Goal: Transaction & Acquisition: Download file/media

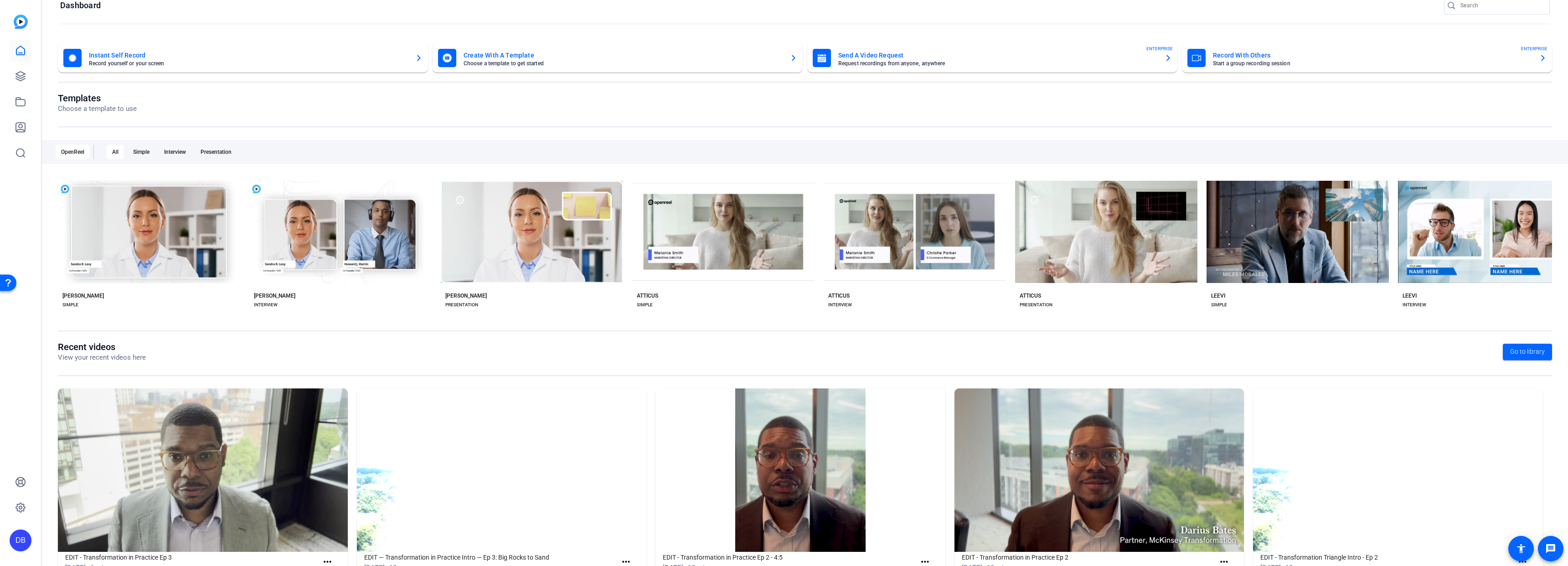
scroll to position [51, 0]
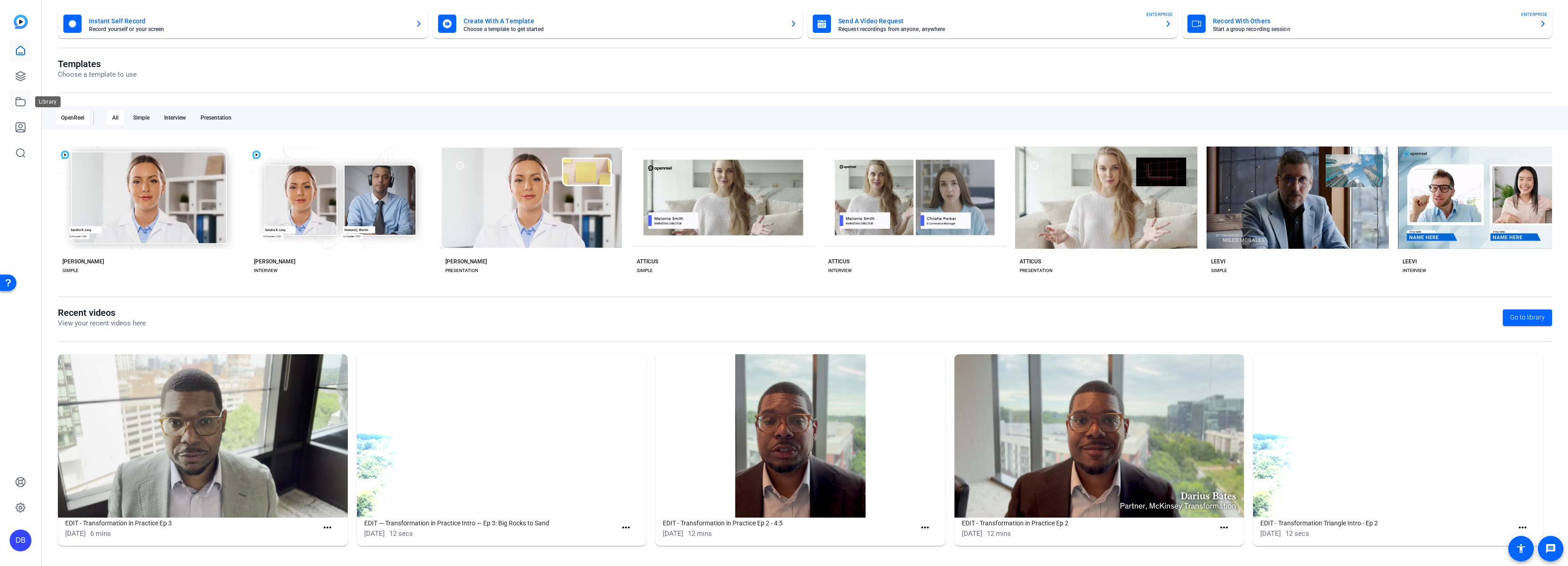
click at [20, 103] on icon at bounding box center [20, 102] width 11 height 11
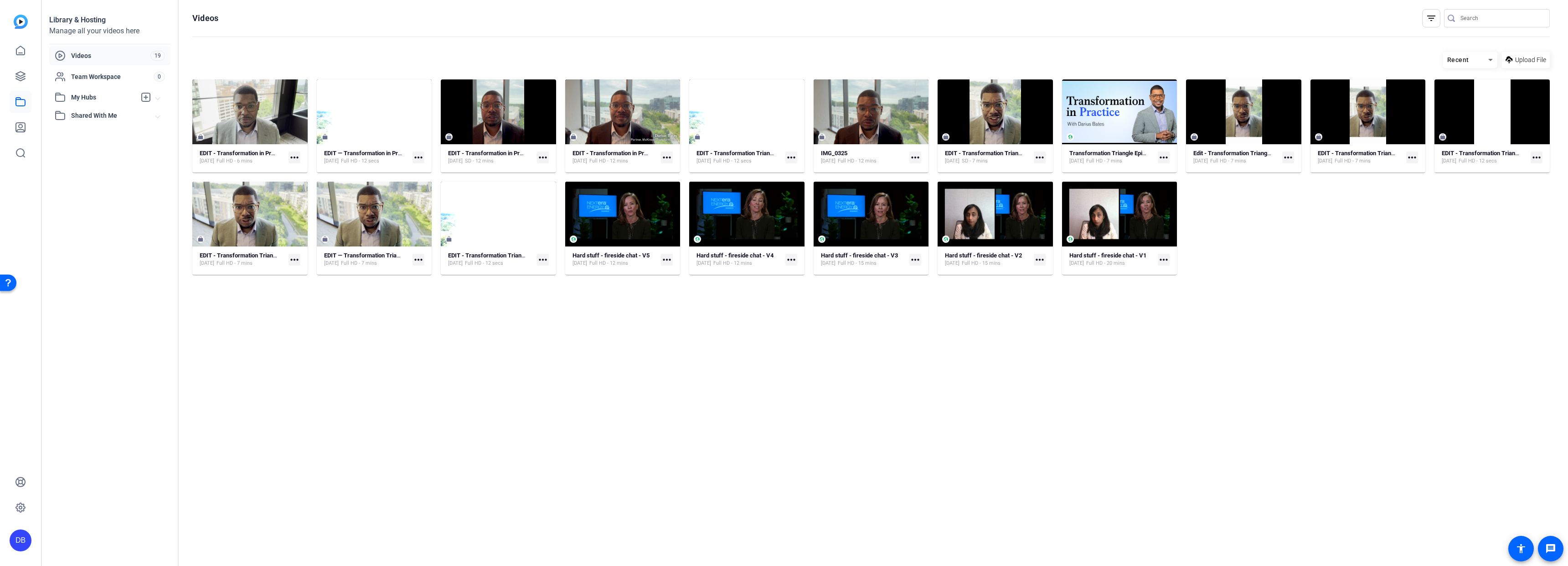
click at [100, 60] on span "Videos" at bounding box center [111, 56] width 79 height 9
click at [17, 53] on icon at bounding box center [20, 50] width 8 height 9
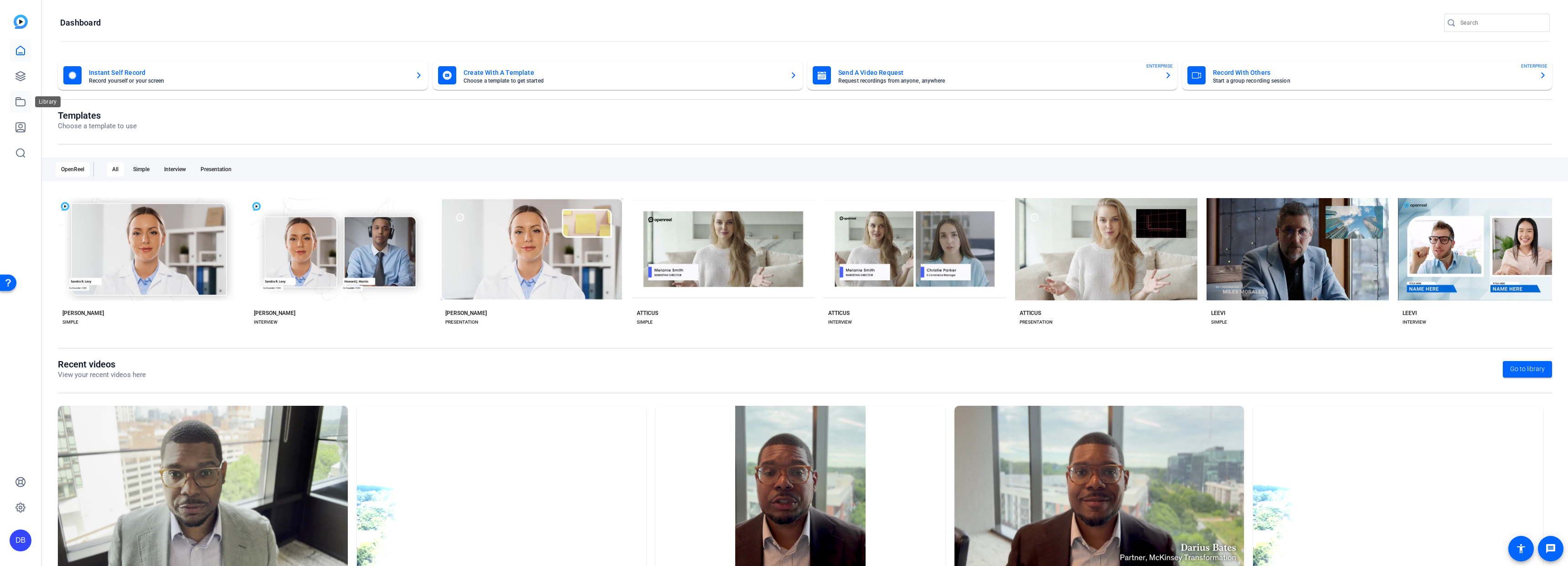
click at [25, 107] on icon at bounding box center [20, 102] width 11 height 11
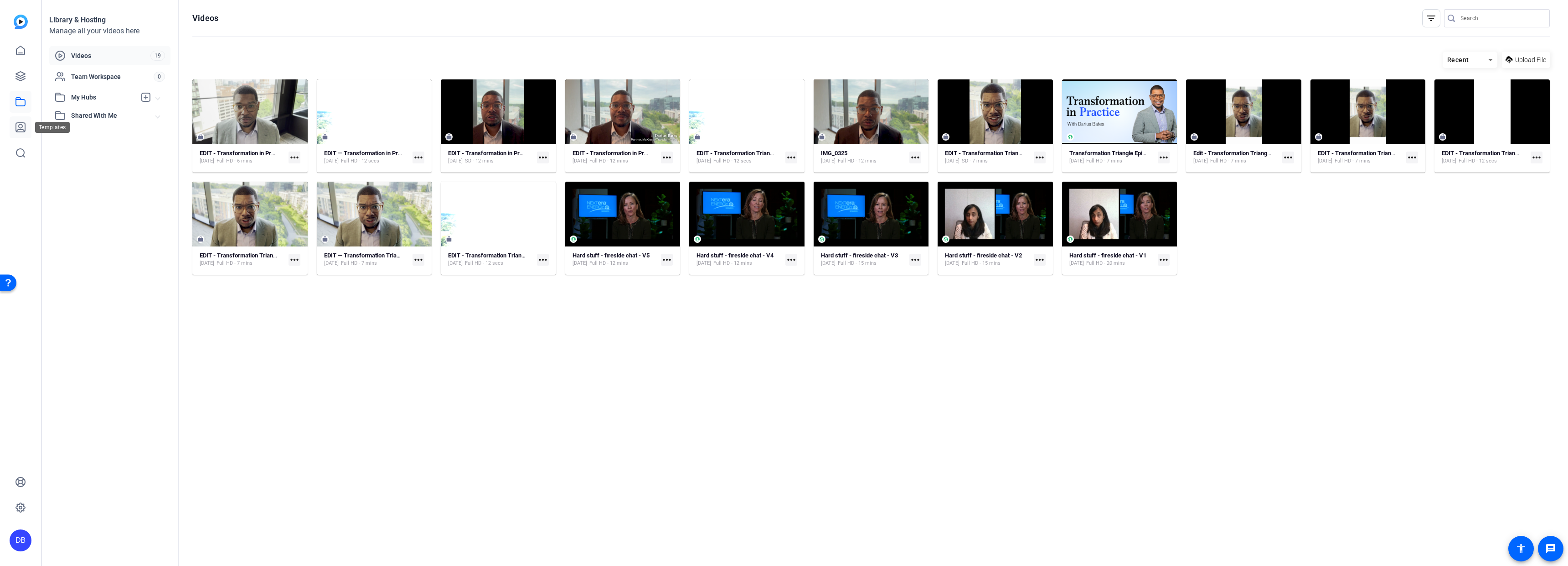
click at [28, 124] on link at bounding box center [20, 127] width 22 height 22
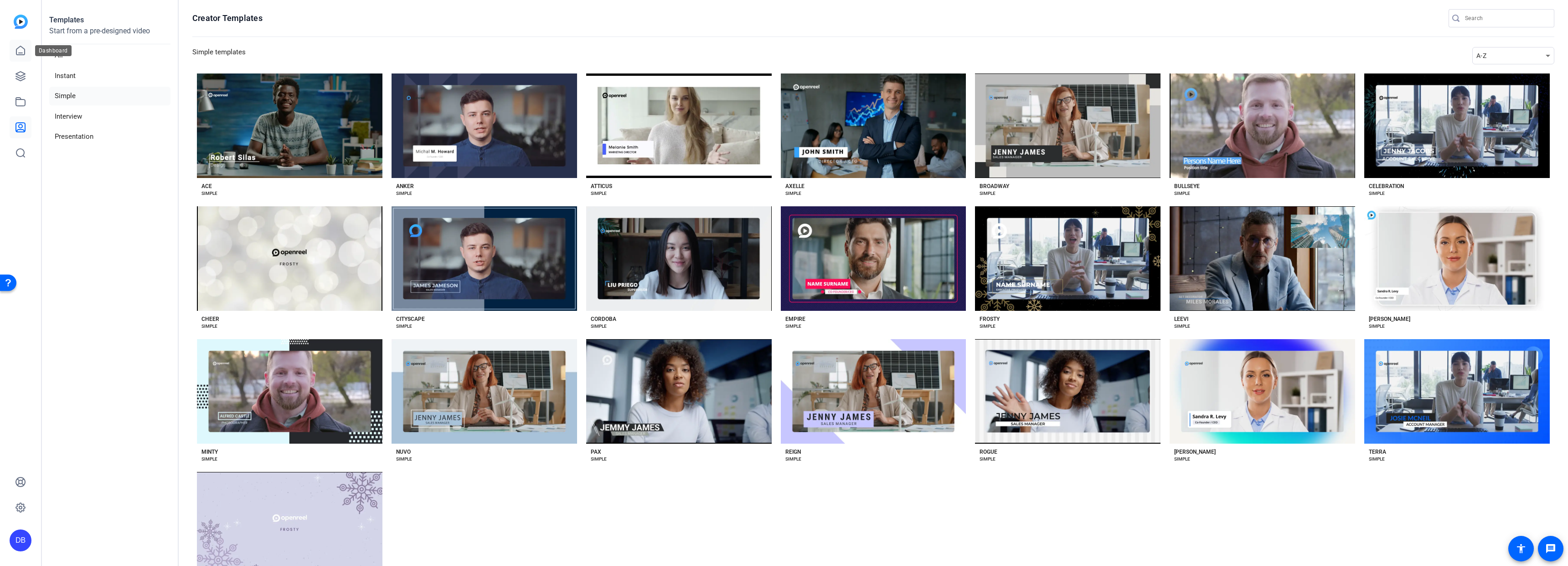
click at [20, 50] on icon at bounding box center [20, 51] width 11 height 11
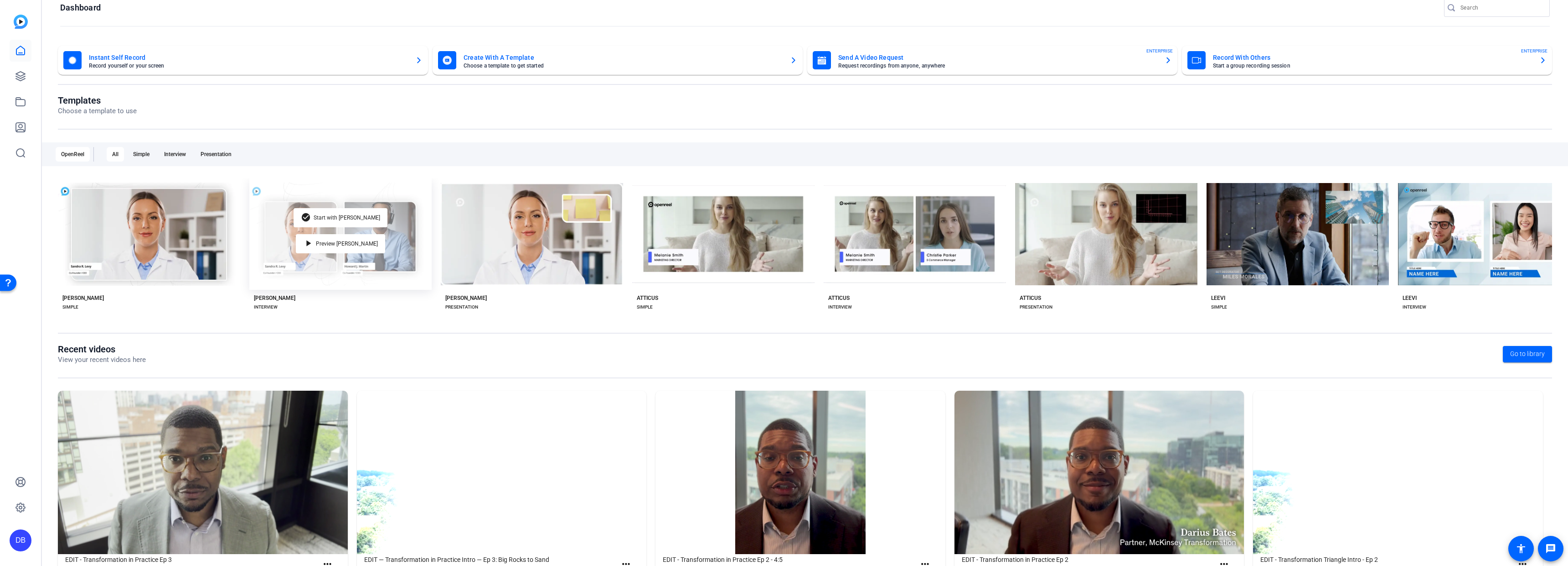
scroll to position [51, 0]
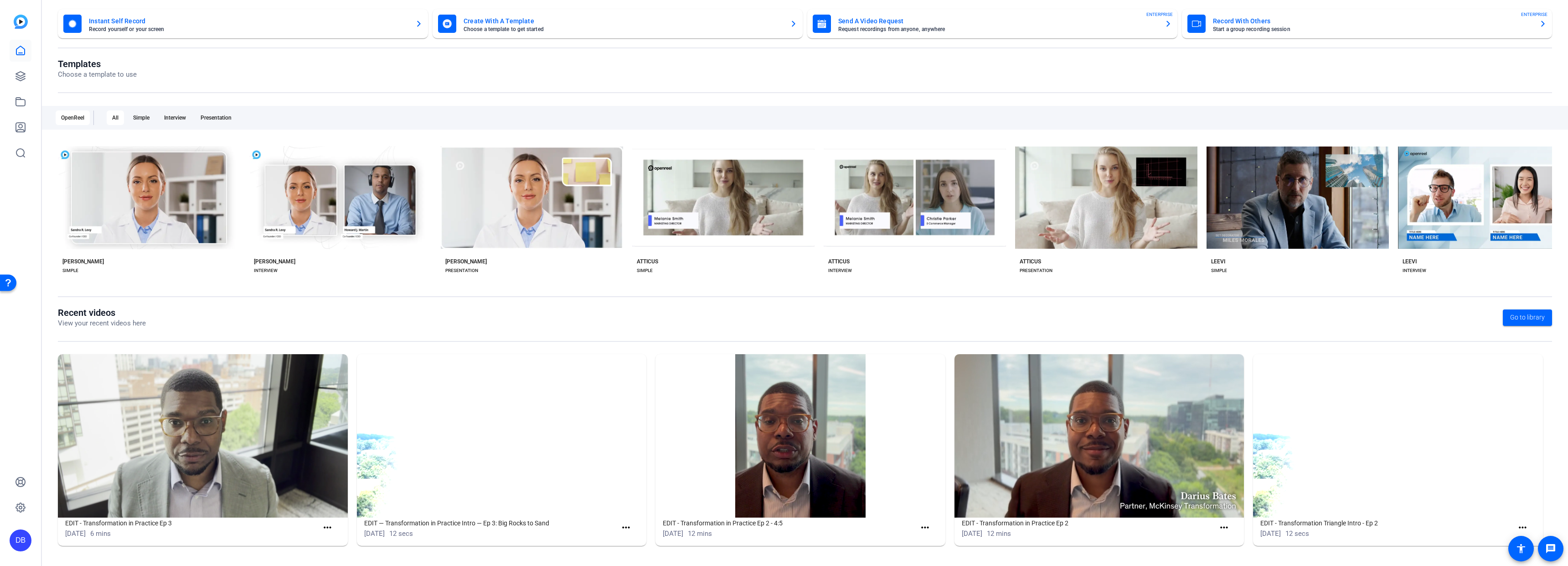
click at [489, 462] on img at bounding box center [502, 436] width 290 height 163
click at [411, 526] on h1 "EDIT — Transformation in Practice Intro — Ep 3: Big Rocks to Sand" at bounding box center [491, 523] width 253 height 11
click at [627, 527] on mat-icon "more_horiz" at bounding box center [626, 528] width 11 height 11
click at [637, 539] on span "View" at bounding box center [644, 541] width 37 height 11
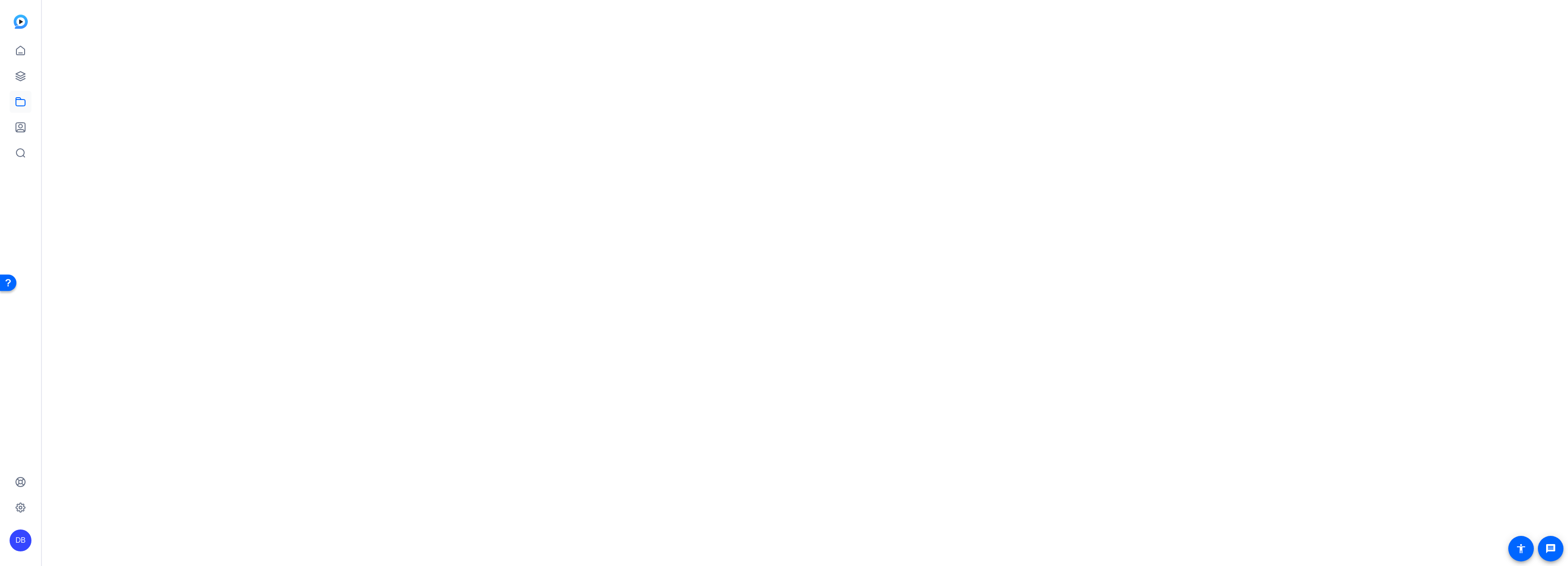
scroll to position [0, 0]
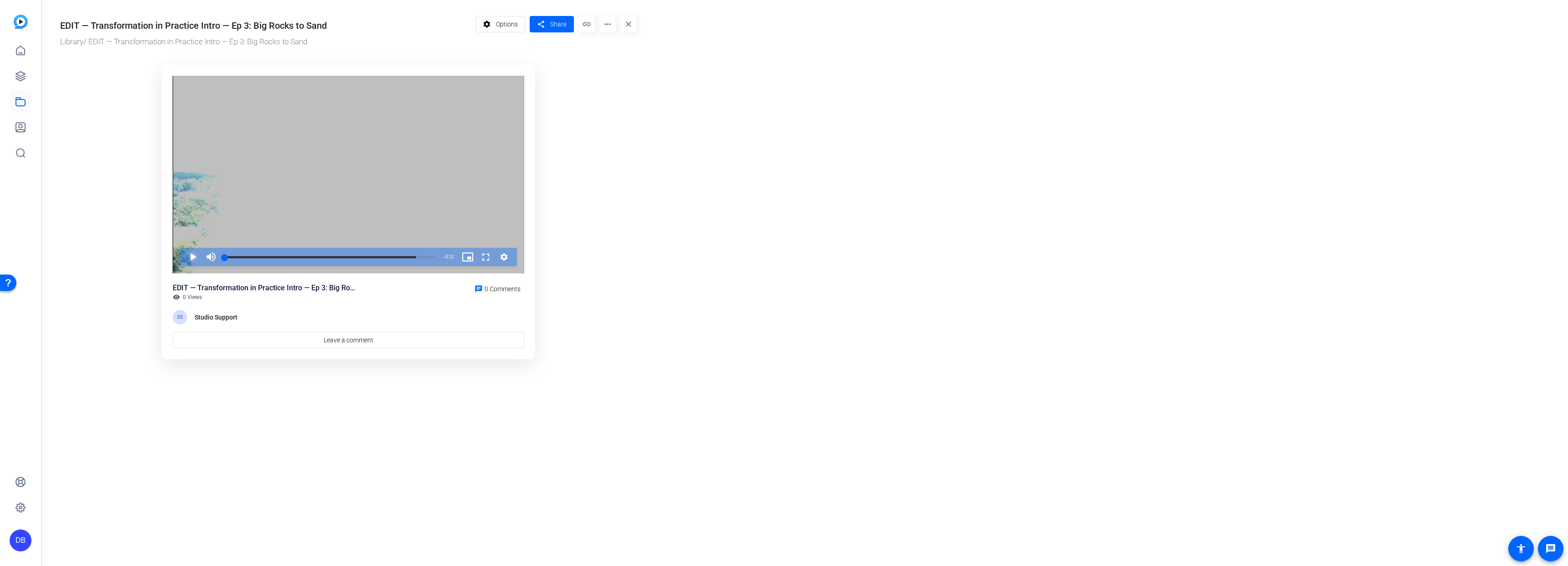
click at [184, 259] on span "Video Player" at bounding box center [184, 256] width 0 height 18
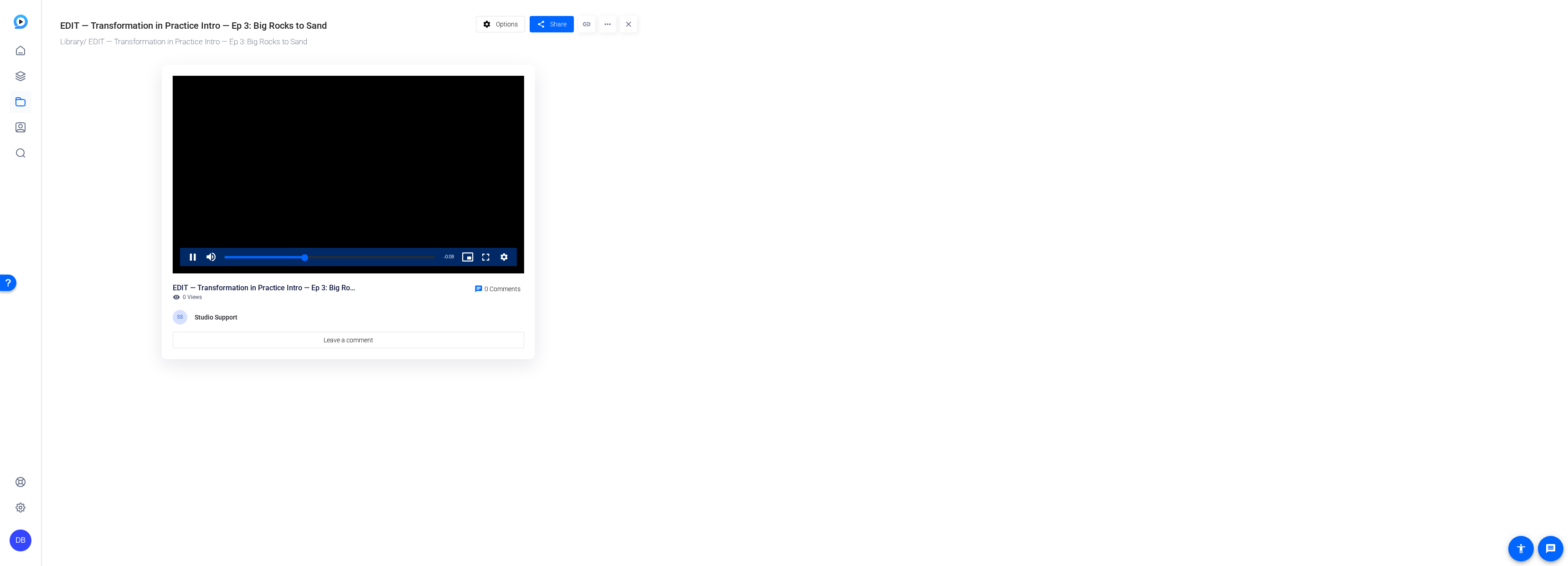
click at [221, 234] on video "Video Player" at bounding box center [348, 175] width 351 height 198
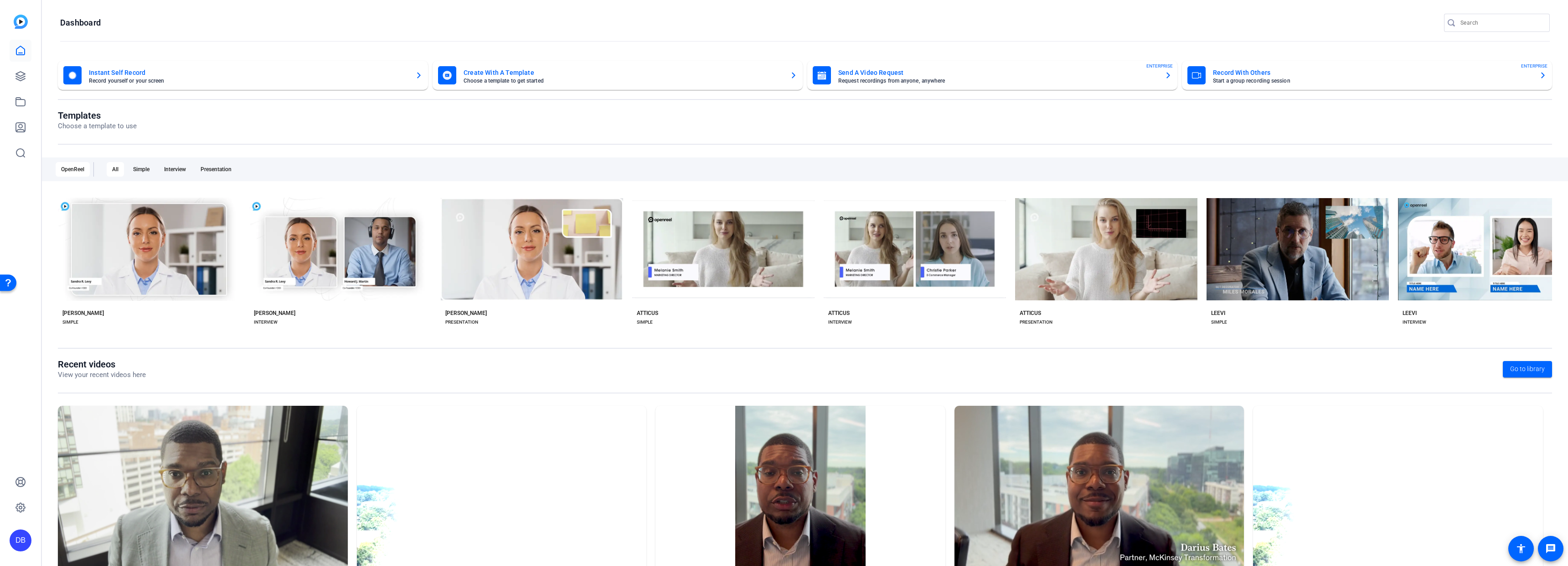
drag, startPoint x: 1469, startPoint y: 32, endPoint x: 1483, endPoint y: 30, distance: 14.1
click at [1468, 32] on div at bounding box center [1497, 37] width 106 height 10
drag, startPoint x: 1474, startPoint y: 25, endPoint x: 1485, endPoint y: 22, distance: 11.4
click at [1473, 25] on input "Search" at bounding box center [1501, 23] width 82 height 11
type input "big rocks to sand"
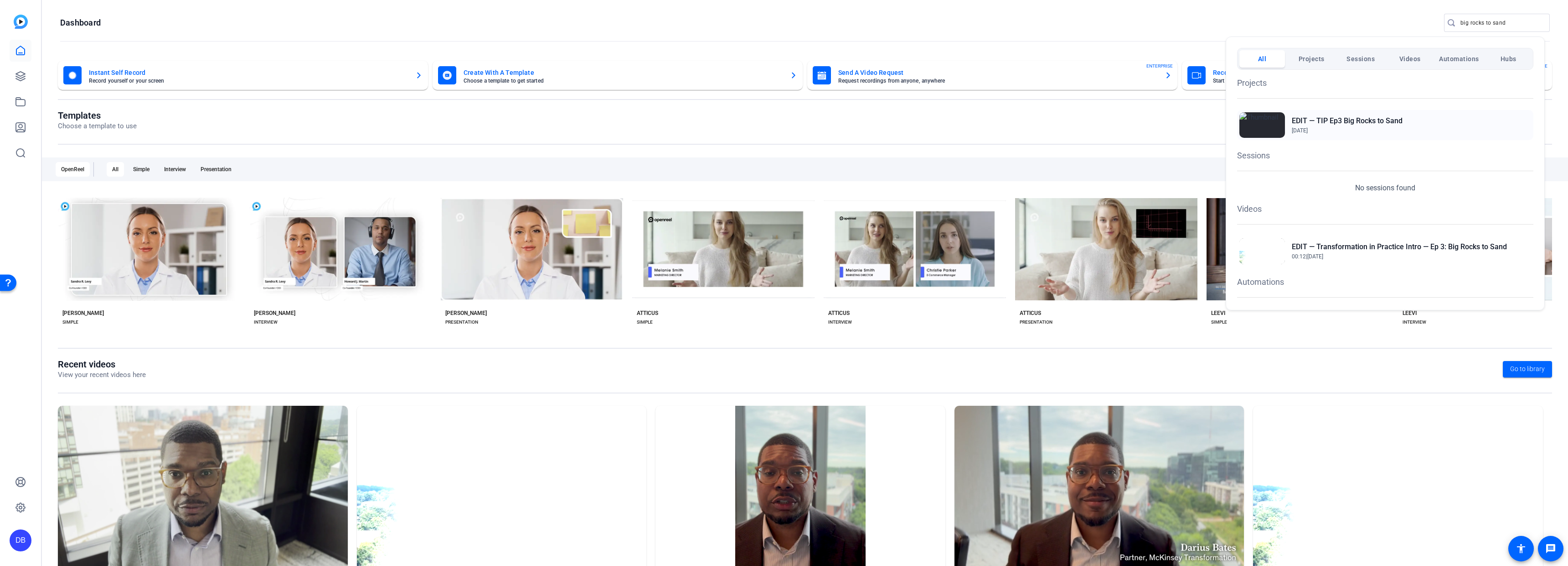
click at [1330, 121] on h2 "EDIT — TIP Ep3 Big Rocks to Sand" at bounding box center [1347, 121] width 111 height 11
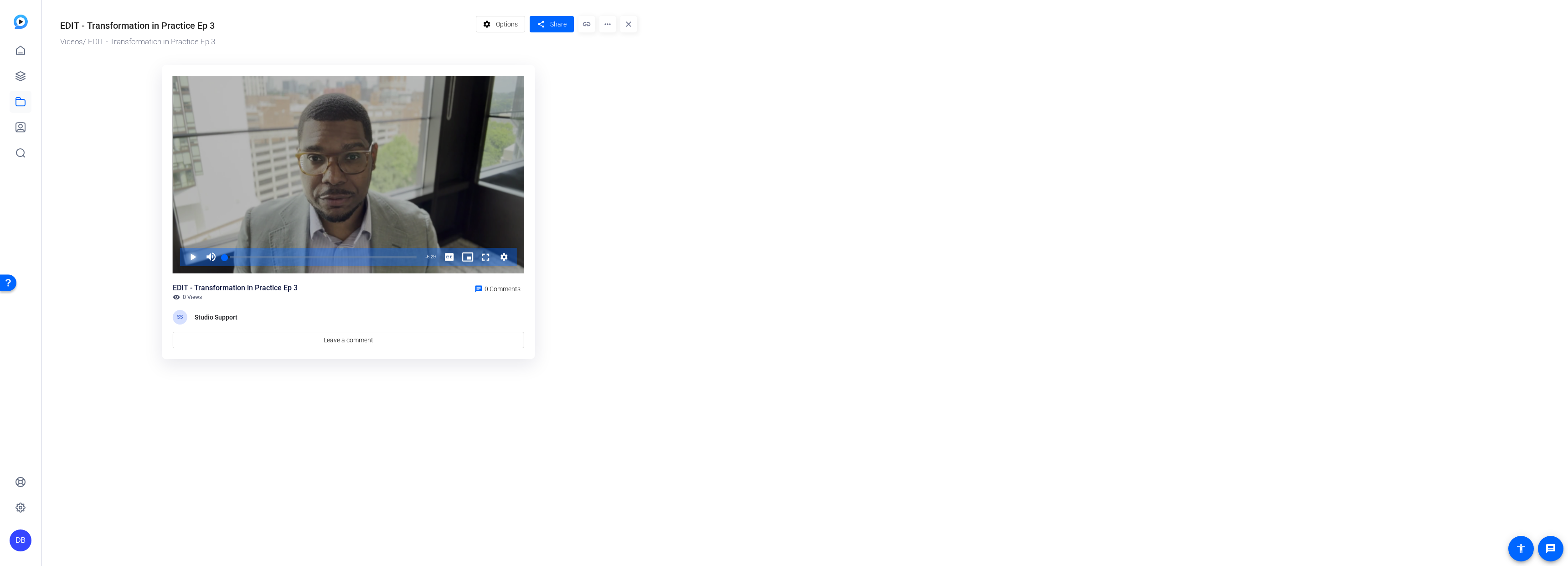
click at [184, 259] on span "Video Player" at bounding box center [184, 256] width 0 height 18
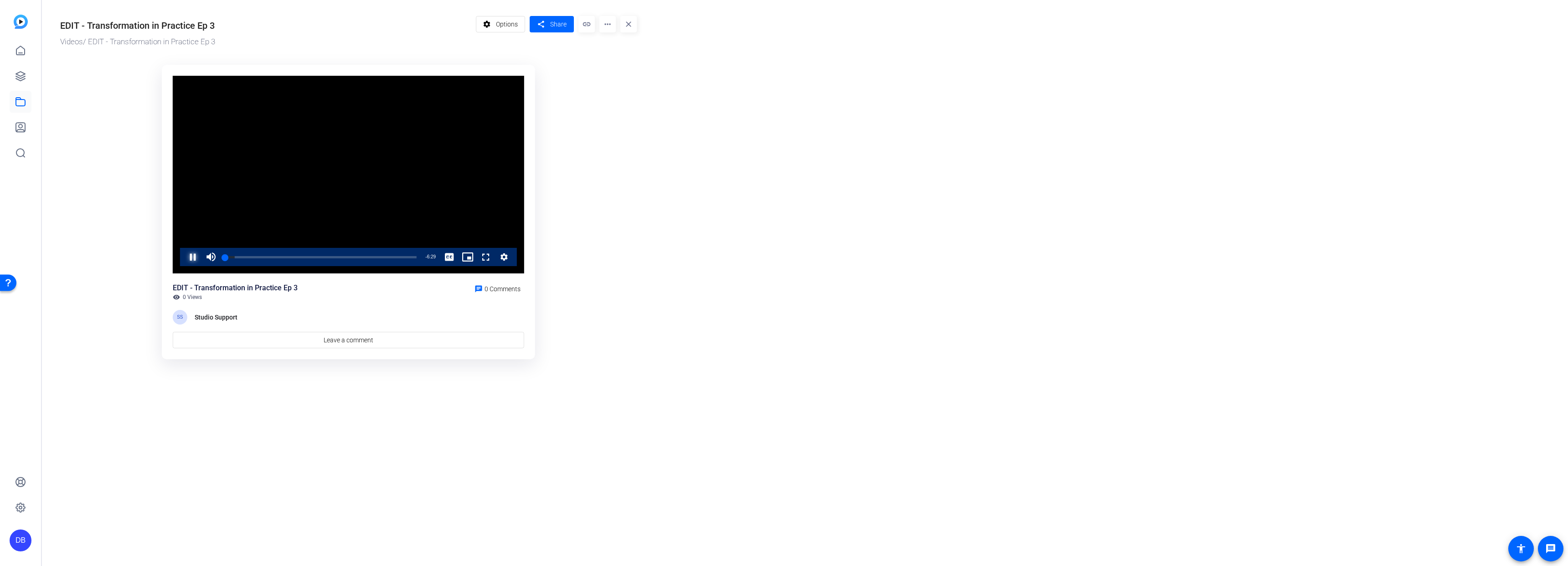
click at [184, 259] on span "Video Player" at bounding box center [184, 256] width 0 height 18
drag, startPoint x: 243, startPoint y: 256, endPoint x: 200, endPoint y: 256, distance: 43.0
click at [200, 256] on div "Play Unmute 0% Current Time 0:01 / Duration 6:29 Loaded : 10.25% 0:00 0:01 Stre…" at bounding box center [348, 256] width 337 height 18
click at [211, 259] on span "Video Player" at bounding box center [210, 256] width 18 height 18
click at [184, 259] on span "Video Player" at bounding box center [184, 256] width 0 height 18
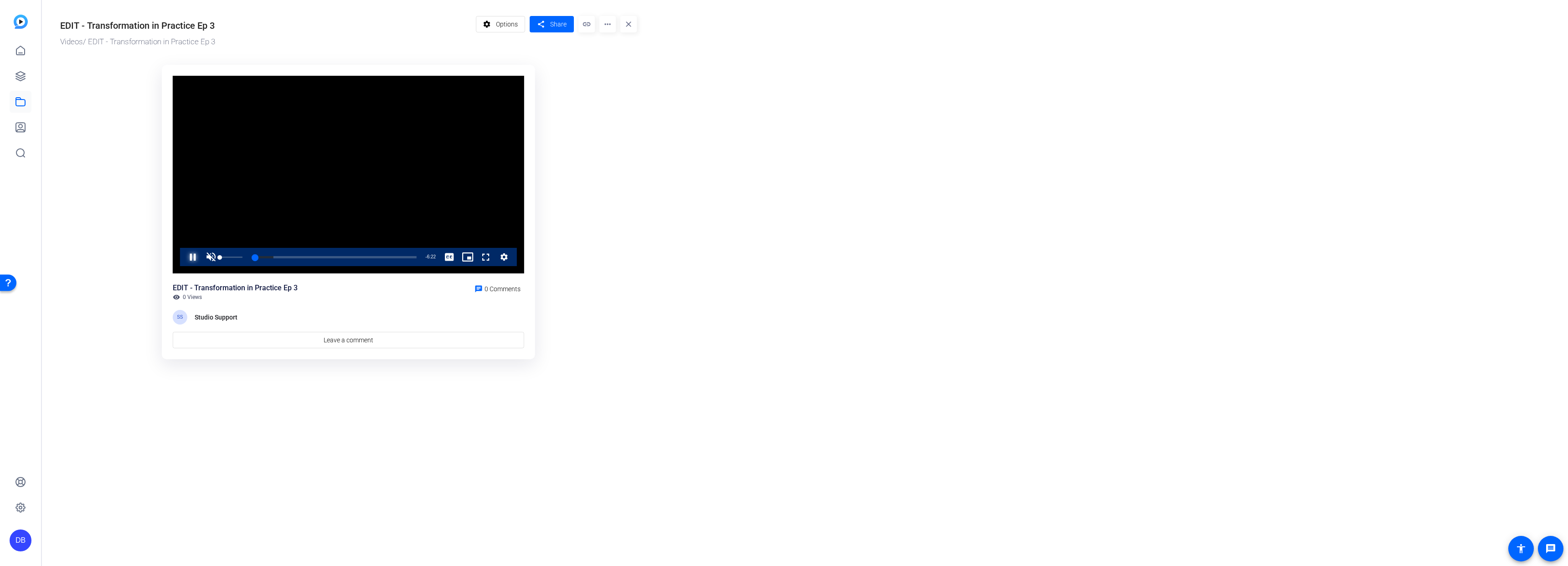
drag, startPoint x: 241, startPoint y: 258, endPoint x: 193, endPoint y: 260, distance: 48.0
click at [193, 260] on div "Pause Unmute 0% Current Time 0:07 / Duration 6:29 Loaded : 13.12% 0:00 0:07 Str…" at bounding box center [348, 256] width 337 height 18
click at [230, 258] on div "44%" at bounding box center [231, 256] width 23 height 18
click at [184, 262] on span "Video Player" at bounding box center [184, 256] width 0 height 18
click at [184, 261] on span "Video Player" at bounding box center [184, 256] width 0 height 18
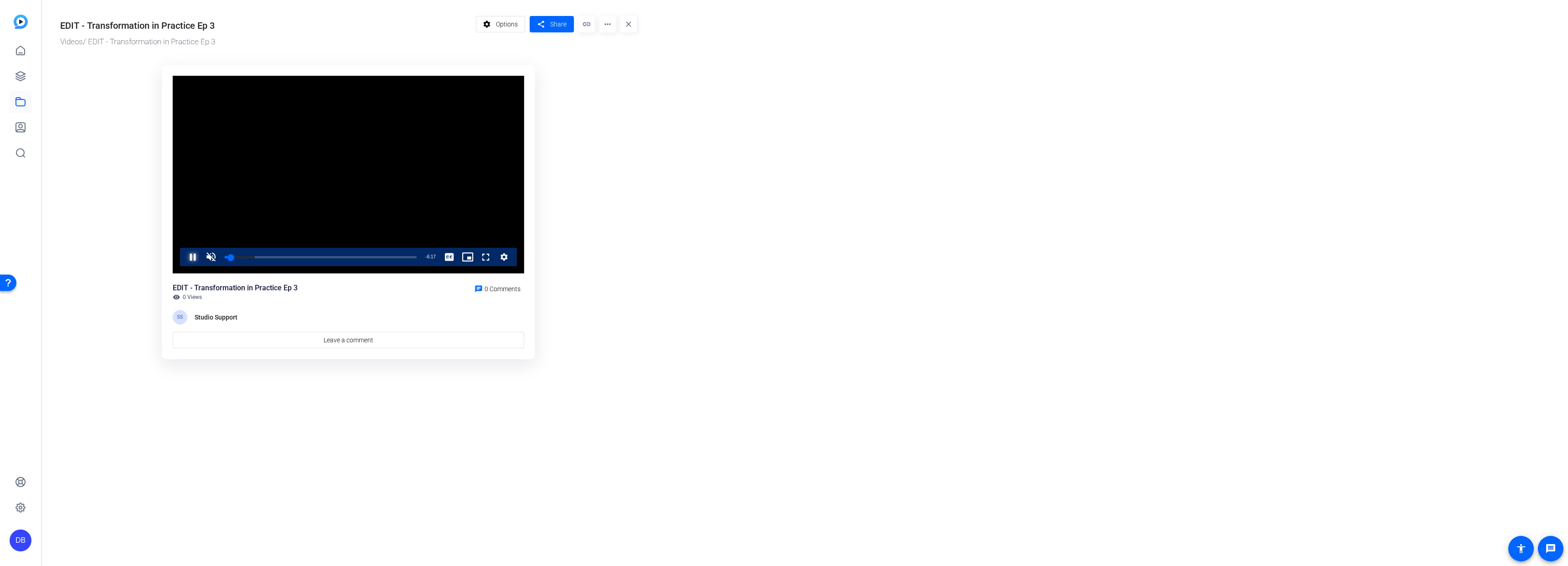
click at [184, 261] on span "Video Player" at bounding box center [184, 256] width 0 height 18
click at [209, 257] on span "Video Player" at bounding box center [210, 256] width 18 height 18
click at [264, 287] on div "EDIT - Transformation in Practice Ep 3" at bounding box center [235, 288] width 125 height 11
drag, startPoint x: 232, startPoint y: 259, endPoint x: 221, endPoint y: 259, distance: 11.0
click at [225, 258] on div "0:00" at bounding box center [225, 257] width 0 height 2
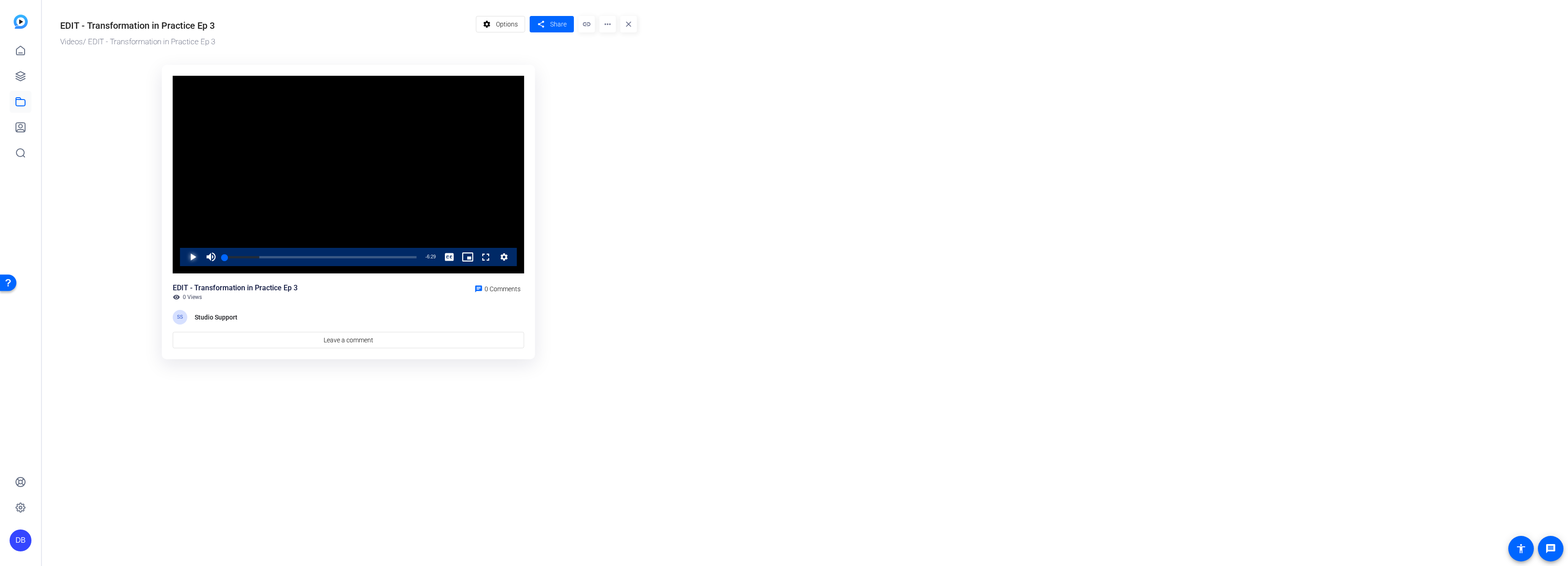
click at [184, 260] on span "Video Player" at bounding box center [184, 256] width 0 height 18
click at [374, 256] on div "5:22" at bounding box center [304, 257] width 158 height 2
click at [365, 256] on div "Loaded : 100.00% 4:46 5:10" at bounding box center [321, 257] width 192 height 2
click at [673, 86] on or-hosting-video-details "EDIT - Transformation in Practice Ep 3 Videos / EDIT - Transformation in Practi…" at bounding box center [803, 186] width 1522 height 372
drag, startPoint x: 416, startPoint y: 255, endPoint x: 193, endPoint y: 268, distance: 223.4
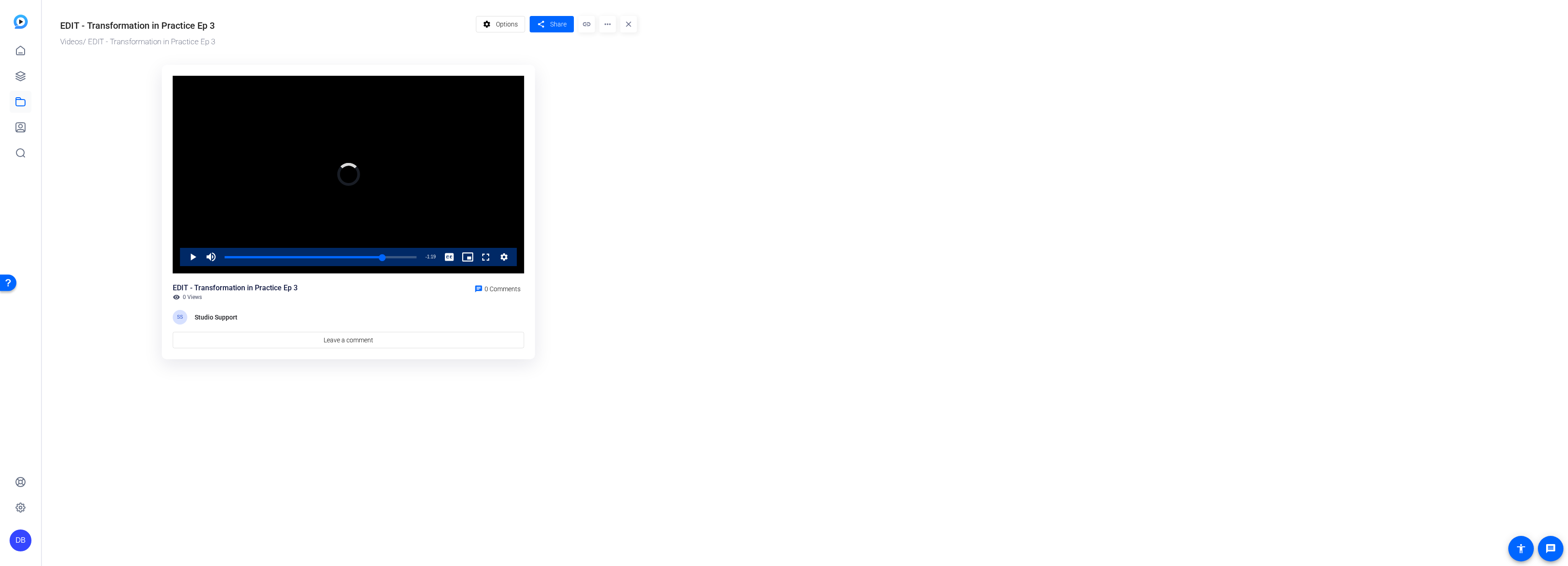
click at [188, 269] on div "Video Player is loading. Play Video Play Mute 42% Current Time 5:10 / Duration …" at bounding box center [348, 175] width 351 height 198
drag, startPoint x: 243, startPoint y: 258, endPoint x: 212, endPoint y: 262, distance: 31.3
click at [212, 262] on div "Unmute 0%" at bounding box center [225, 256] width 46 height 18
click at [184, 259] on span "Video Player" at bounding box center [184, 256] width 0 height 18
click at [210, 256] on span "Video Player" at bounding box center [210, 256] width 18 height 18
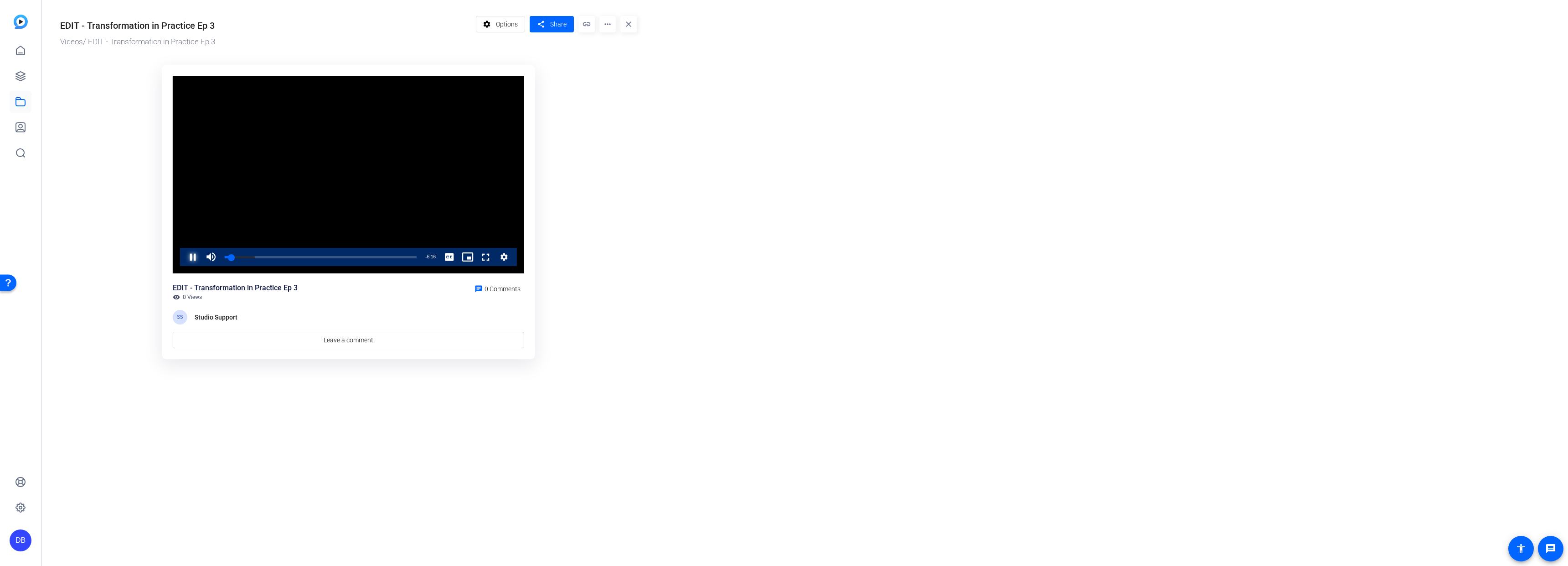
click at [184, 258] on span "Video Player" at bounding box center [184, 256] width 0 height 18
click at [610, 29] on mat-icon "more_horiz" at bounding box center [608, 24] width 17 height 17
click at [613, 65] on span "Download" at bounding box center [625, 64] width 37 height 11
